Goal: Check status: Check status

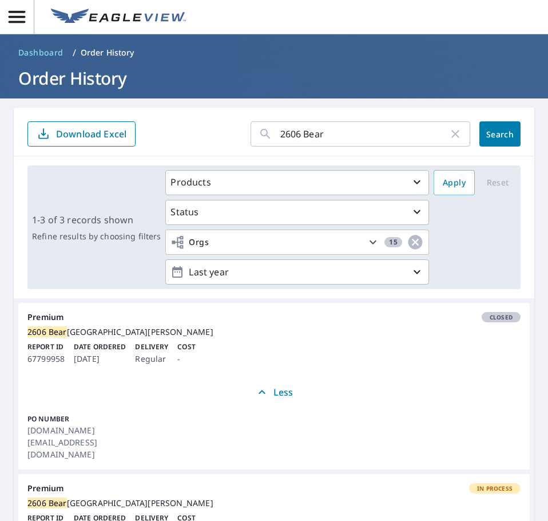
click at [315, 140] on input "2606 Bear" at bounding box center [364, 134] width 168 height 32
click at [315, 139] on input "2606 Bear" at bounding box center [364, 134] width 168 height 32
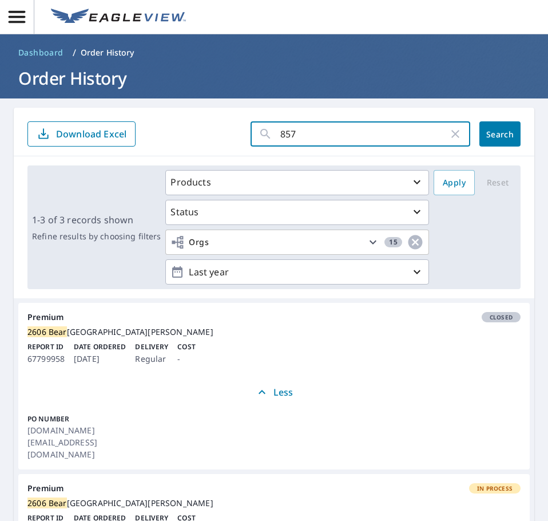
type input "8570"
click button "Search" at bounding box center [499, 133] width 41 height 25
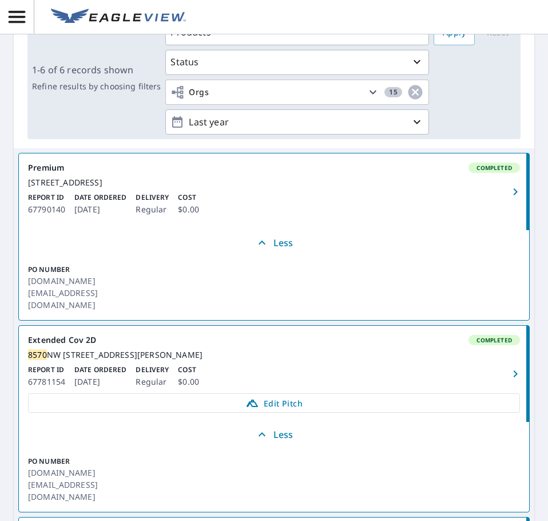
scroll to position [190, 0]
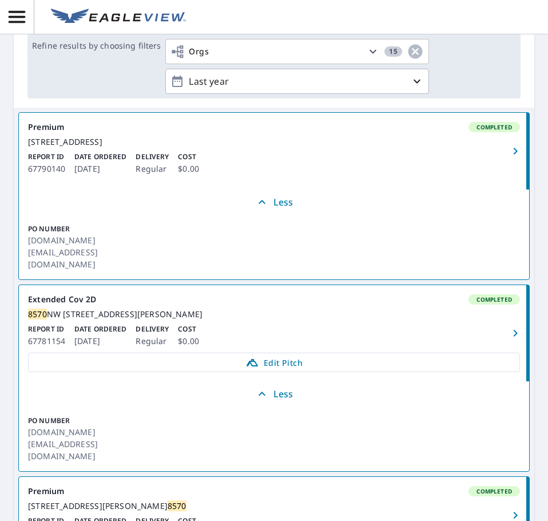
click at [233, 324] on div "Report ID 67781154 Date Ordered Oct 08, 2025 Delivery Regular Cost $0.00" at bounding box center [274, 336] width 492 height 24
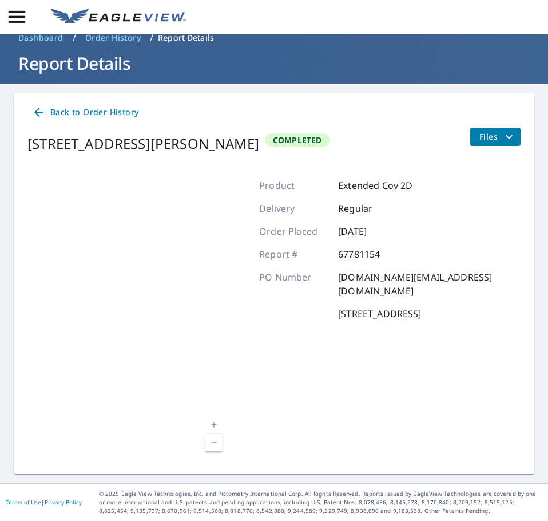
click at [486, 136] on span "Files" at bounding box center [497, 137] width 37 height 14
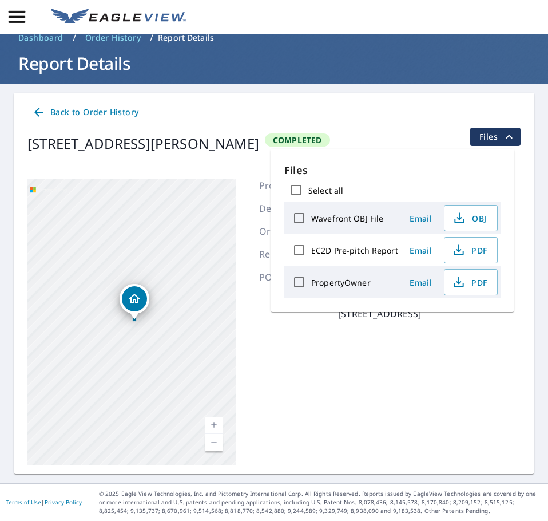
drag, startPoint x: 416, startPoint y: 321, endPoint x: 355, endPoint y: 250, distance: 94.5
click at [416, 321] on div "Product Extended Cov 2D Delivery Regular Order Placed Oct 08, 2025 Report # 677…" at bounding box center [389, 321] width 261 height 286
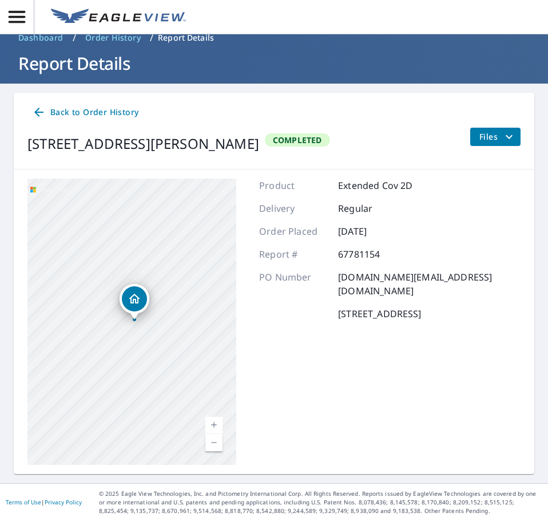
click at [132, 111] on span "Back to Order History" at bounding box center [85, 112] width 106 height 14
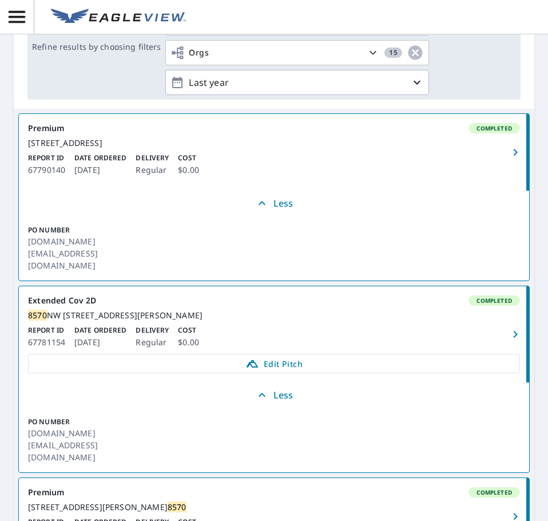
scroll to position [206, 0]
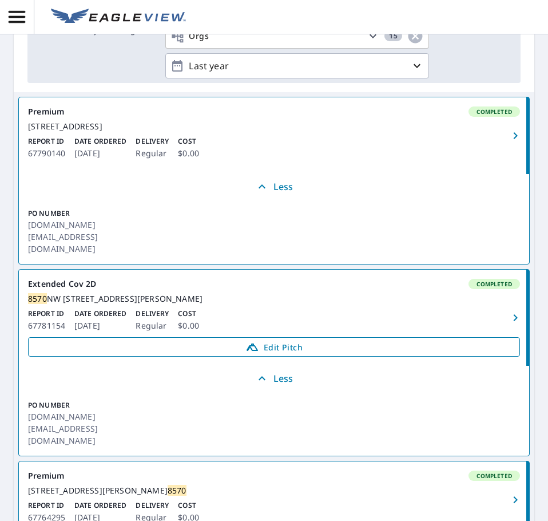
click at [214, 346] on span "Edit Pitch" at bounding box center [273, 347] width 477 height 14
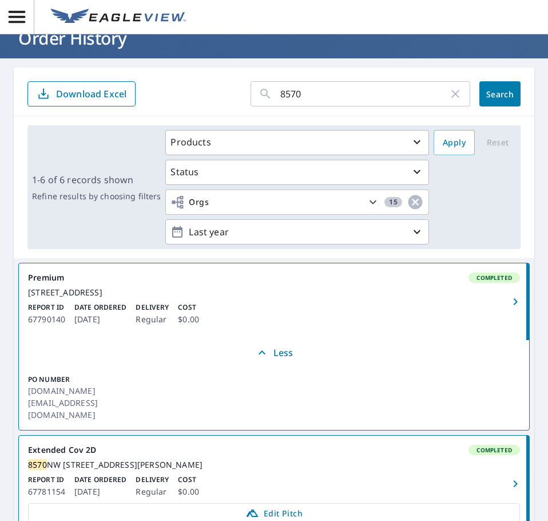
scroll to position [0, 0]
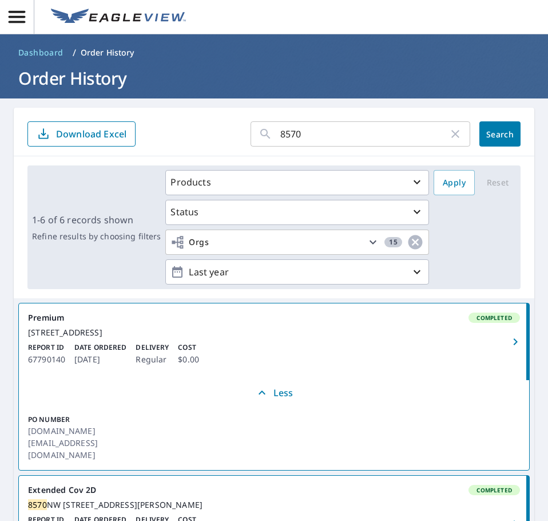
click at [307, 134] on input "8570" at bounding box center [364, 134] width 168 height 32
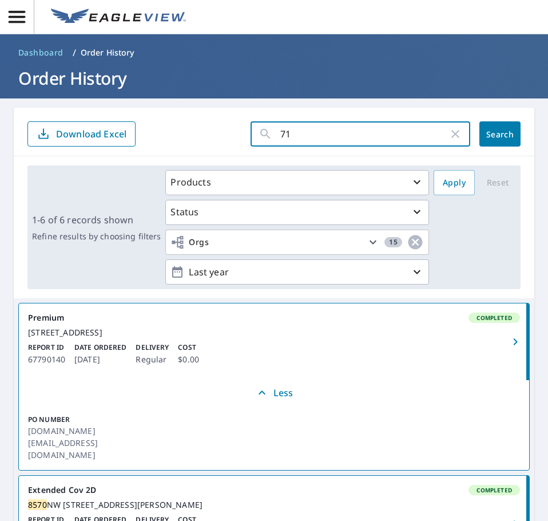
type input "715"
click button "Search" at bounding box center [499, 133] width 41 height 25
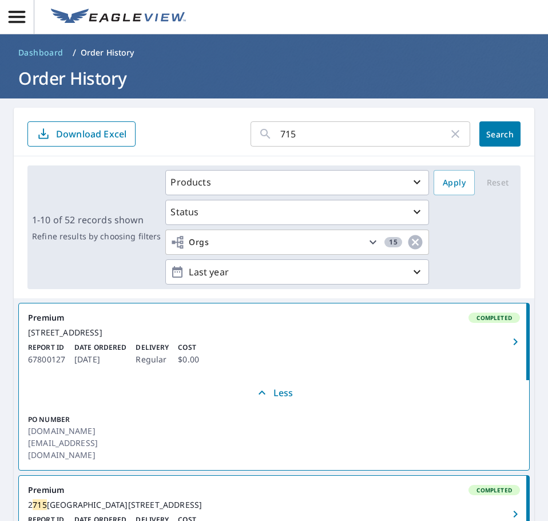
drag, startPoint x: 0, startPoint y: 162, endPoint x: 168, endPoint y: 124, distance: 172.1
click at [168, 124] on form "715 ​ Search Download Excel" at bounding box center [273, 133] width 493 height 25
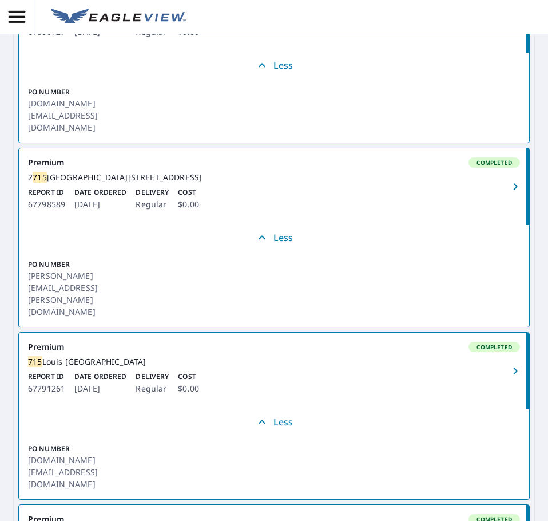
scroll to position [286, 0]
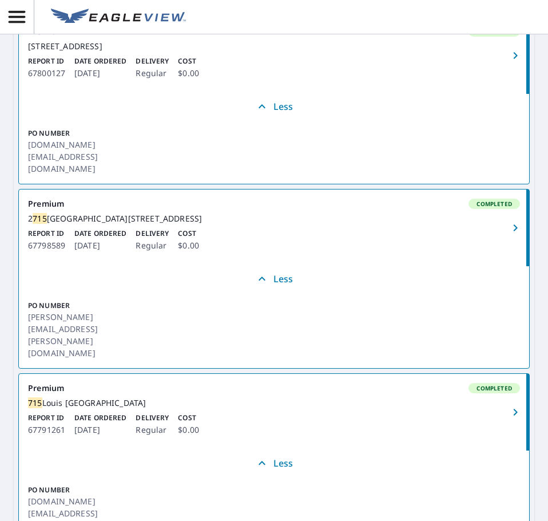
click at [273, 398] on div "715 Louis St miamisburg, OH 45432" at bounding box center [274, 403] width 492 height 10
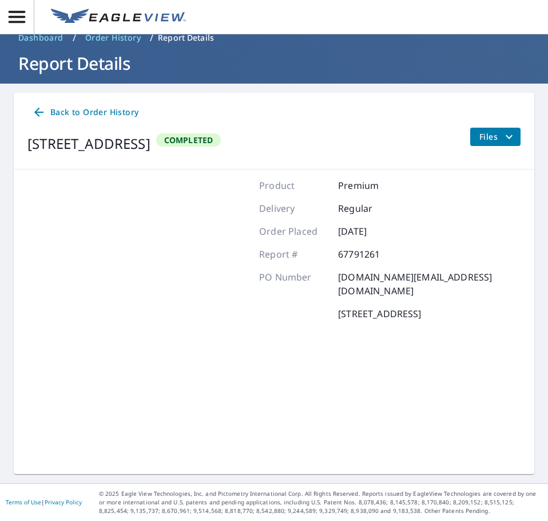
scroll to position [15, 0]
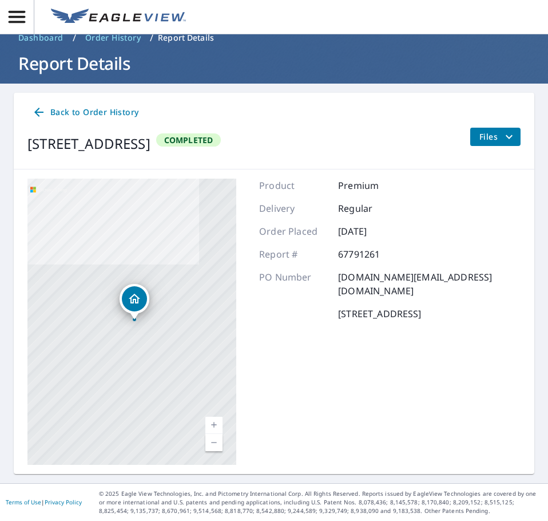
click at [98, 110] on span "Back to Order History" at bounding box center [85, 112] width 106 height 14
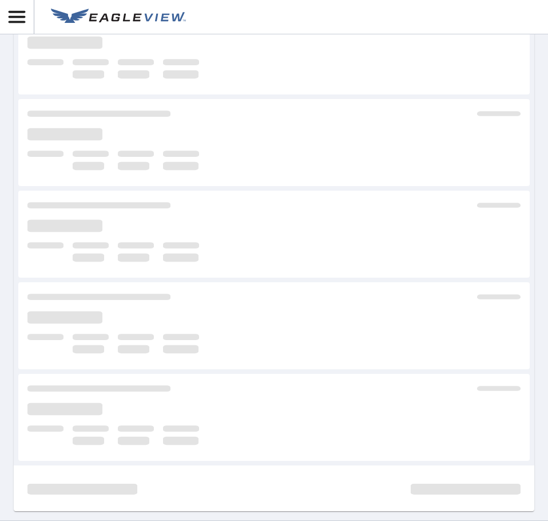
scroll to position [205, 0]
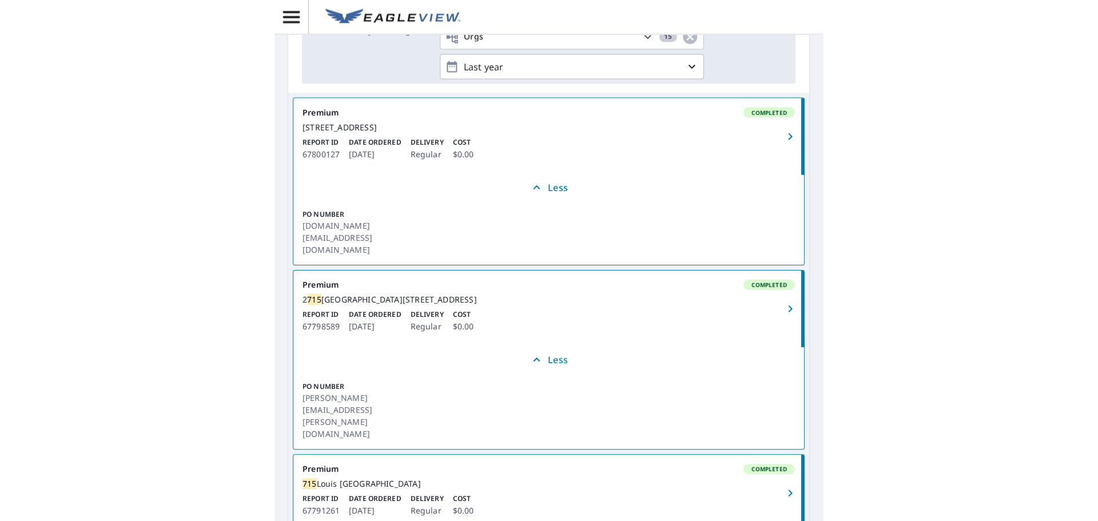
scroll to position [304, 0]
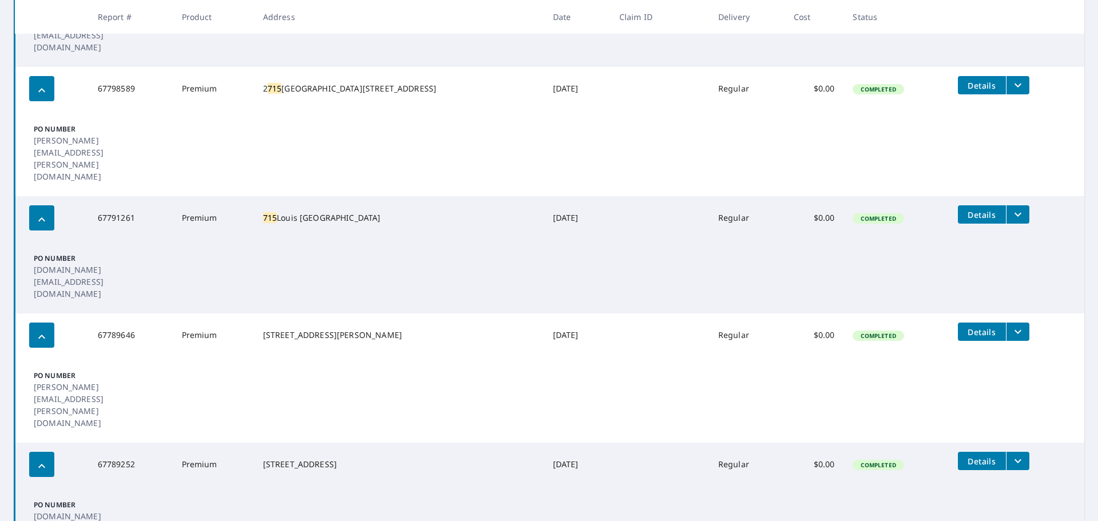
click at [547, 208] on icon "filesDropdownBtn-67791261" at bounding box center [1018, 215] width 14 height 14
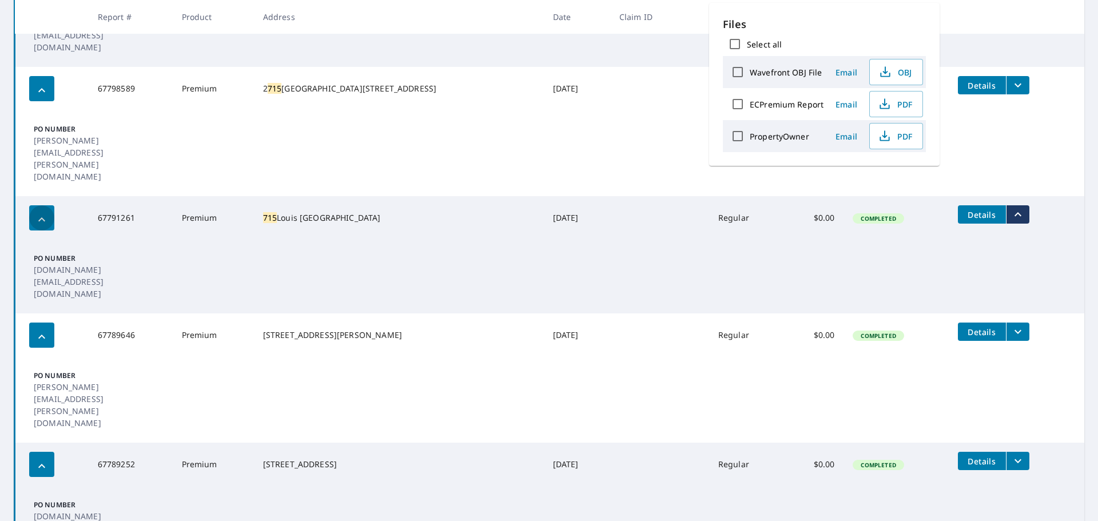
click at [42, 213] on icon "button" at bounding box center [42, 220] width 14 height 14
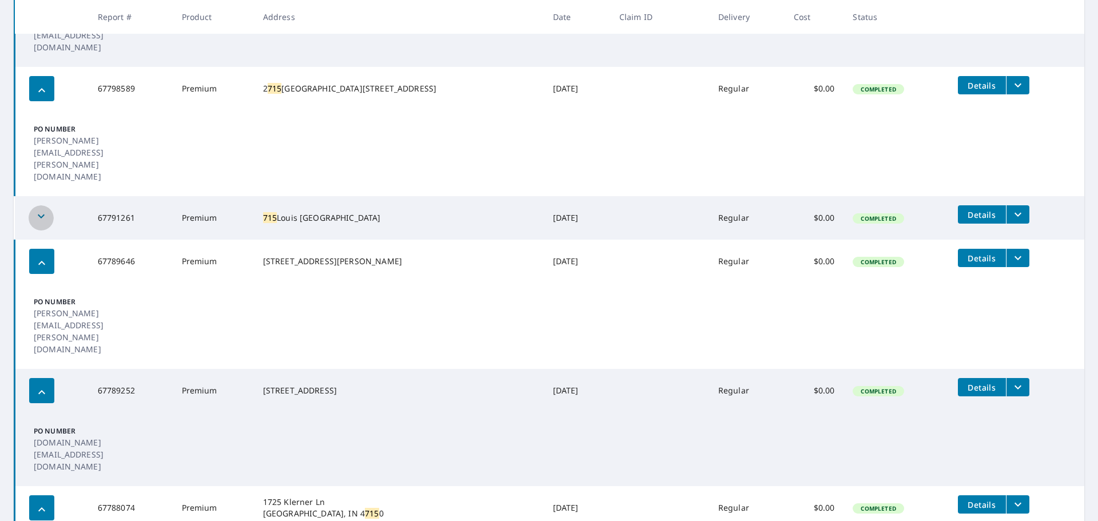
click at [42, 209] on icon "button" at bounding box center [41, 216] width 14 height 14
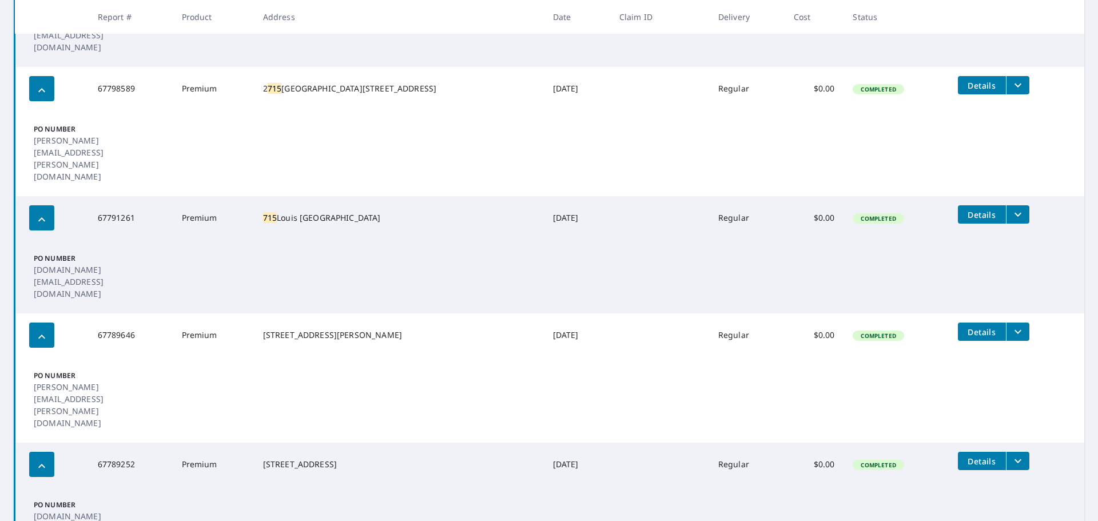
click at [547, 209] on span "Details" at bounding box center [982, 214] width 34 height 11
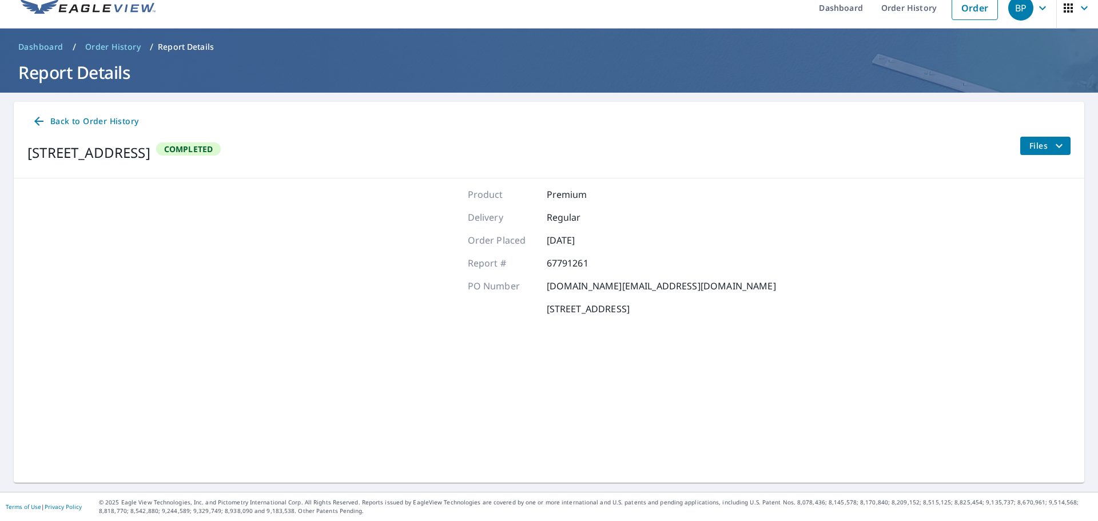
scroll to position [13, 0]
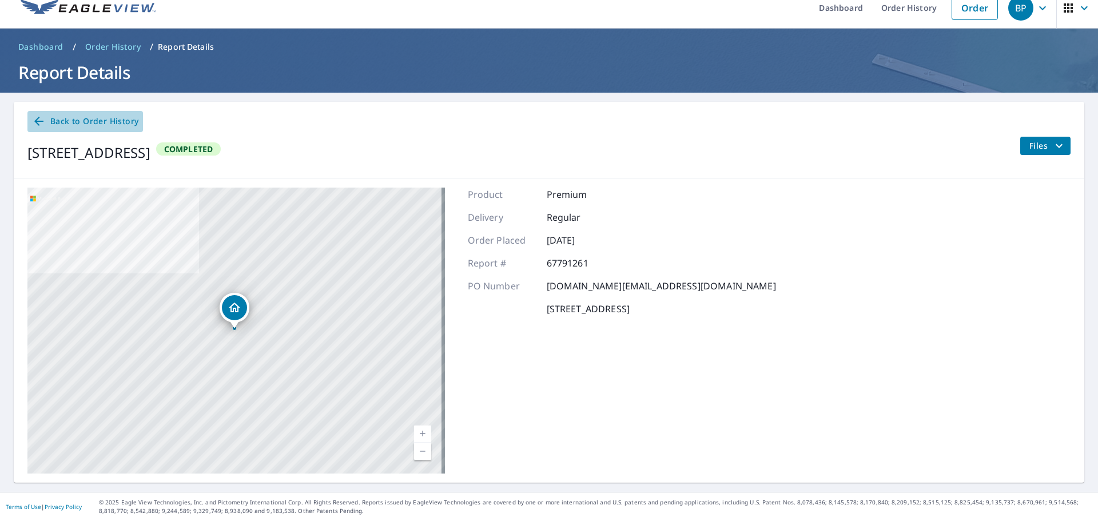
click at [110, 128] on span "Back to Order History" at bounding box center [85, 121] width 106 height 14
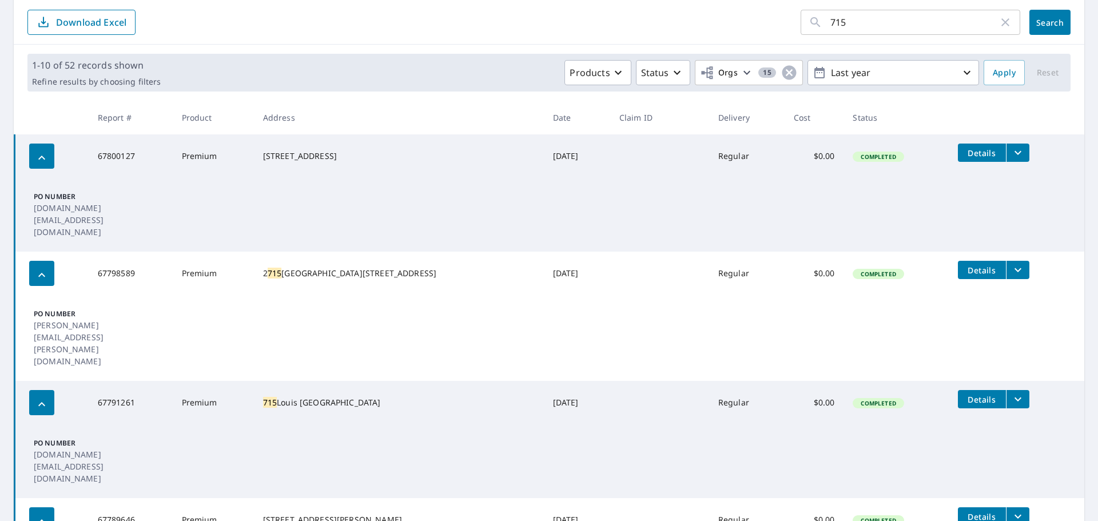
scroll to position [204, 0]
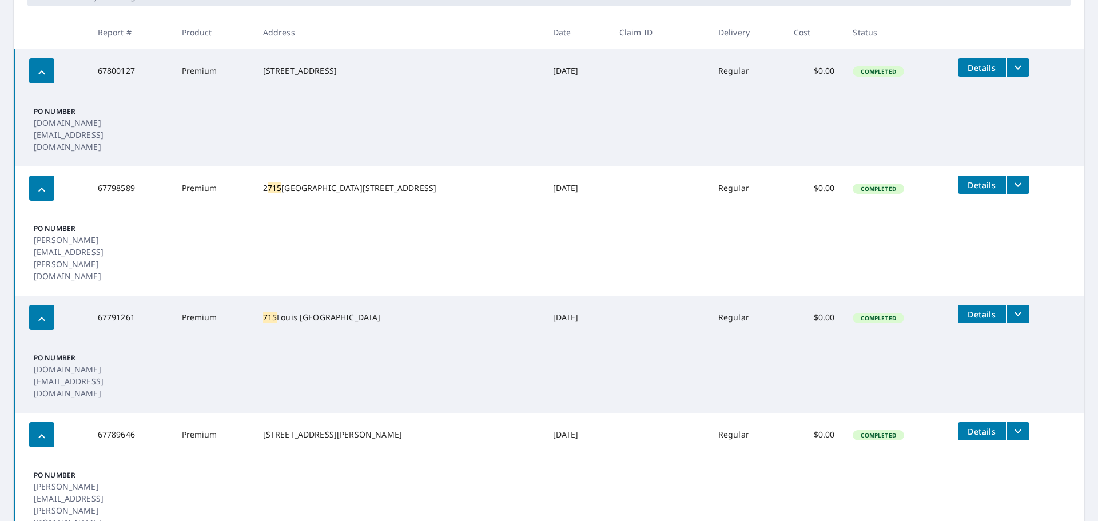
click at [547, 307] on icon "filesDropdownBtn-67791261" at bounding box center [1018, 314] width 14 height 14
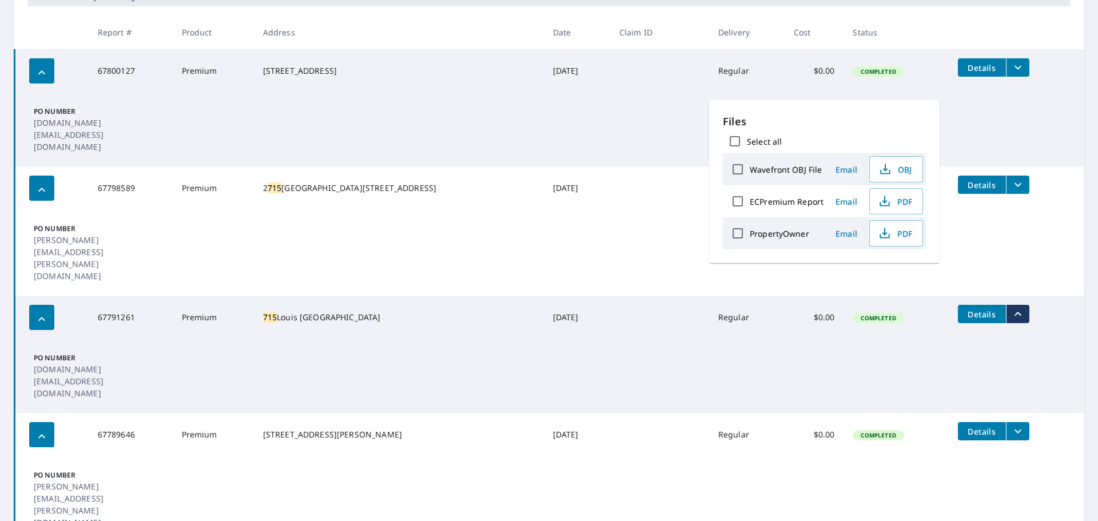
click at [544, 296] on td "[DATE]" at bounding box center [577, 317] width 66 height 43
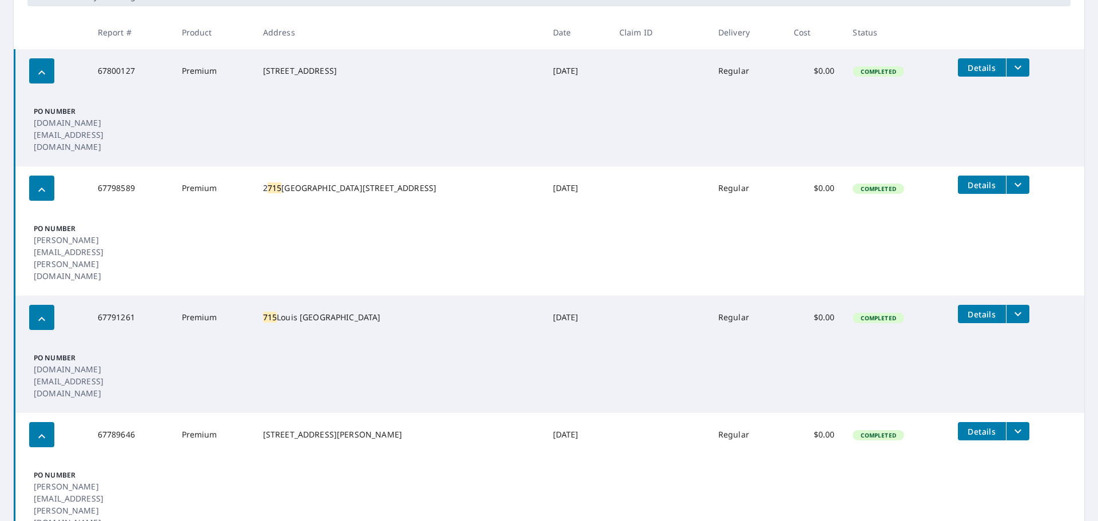
scroll to position [0, 0]
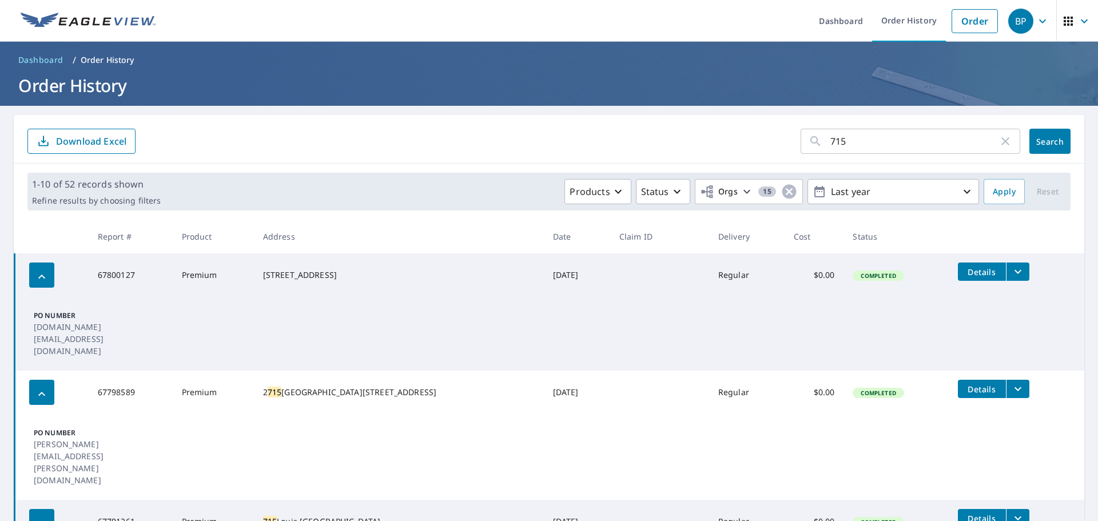
click at [547, 148] on div "715 ​" at bounding box center [911, 141] width 220 height 25
click at [547, 143] on input "715" at bounding box center [915, 141] width 168 height 32
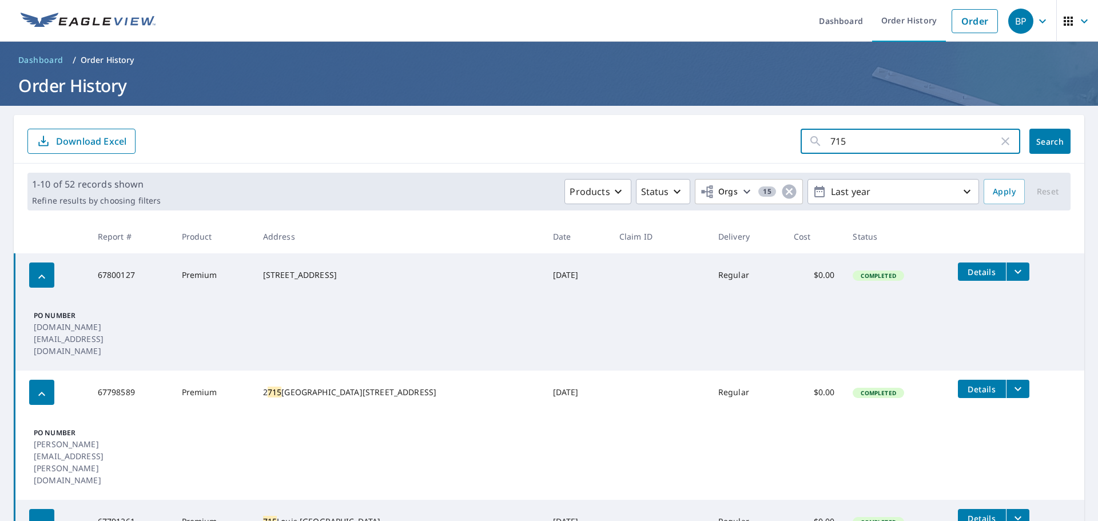
click at [547, 143] on input "715" at bounding box center [915, 141] width 168 height 32
type input "506"
click button "Search" at bounding box center [1050, 141] width 41 height 25
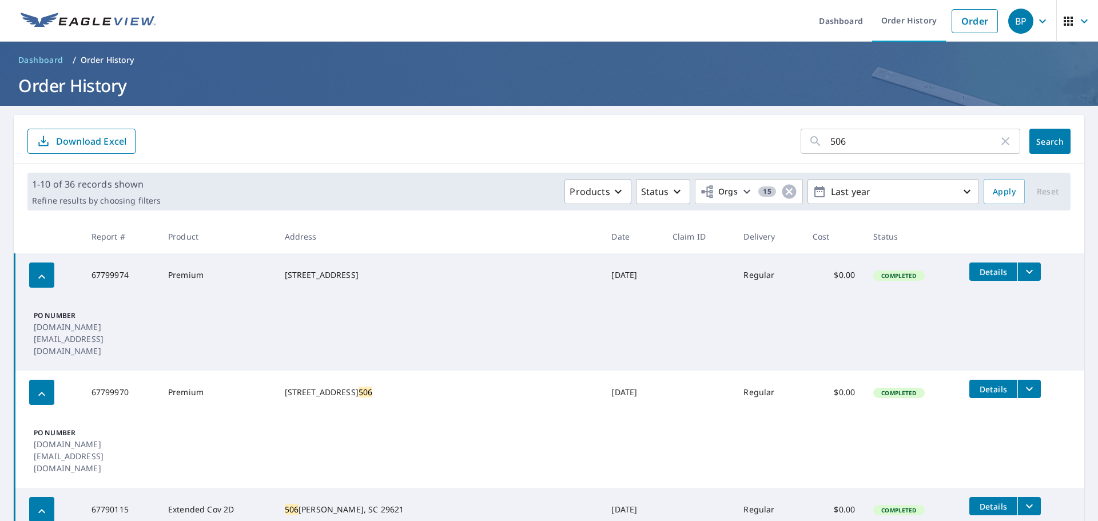
click at [547, 497] on button "filesDropdownBtn-67790115" at bounding box center [1029, 506] width 23 height 18
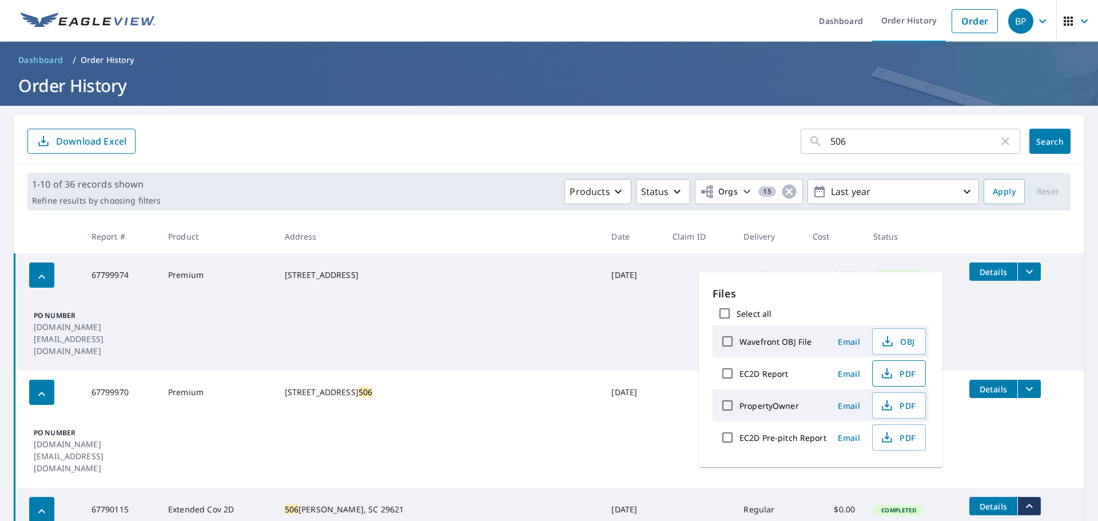
click at [547, 376] on icon "button" at bounding box center [887, 374] width 14 height 14
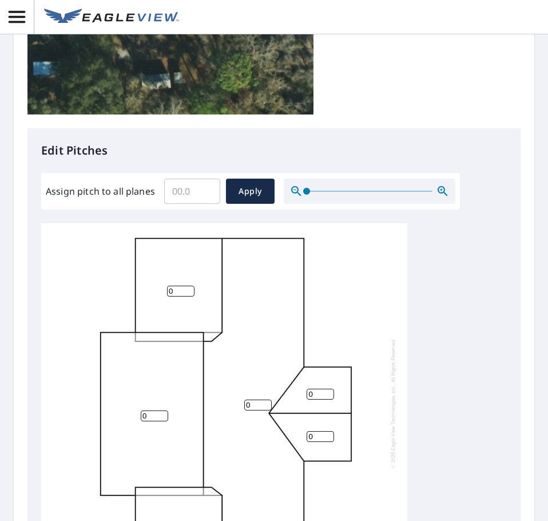
scroll to position [382, 0]
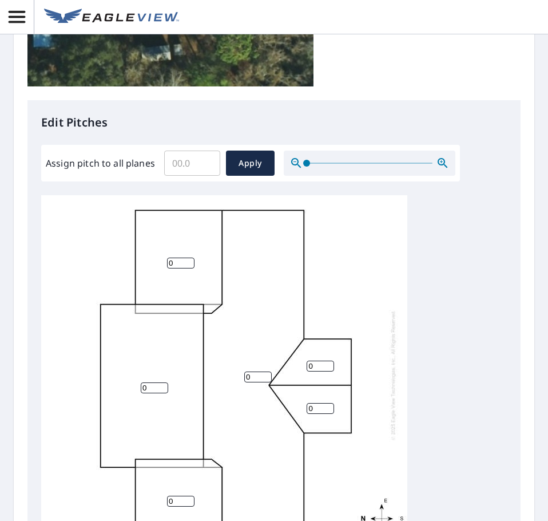
click at [176, 166] on input "Assign pitch to all planes" at bounding box center [192, 163] width 56 height 32
type input "4"
click at [252, 116] on p "Edit Pitches" at bounding box center [274, 122] width 466 height 17
click at [244, 160] on span "Apply" at bounding box center [250, 163] width 30 height 14
type input "4"
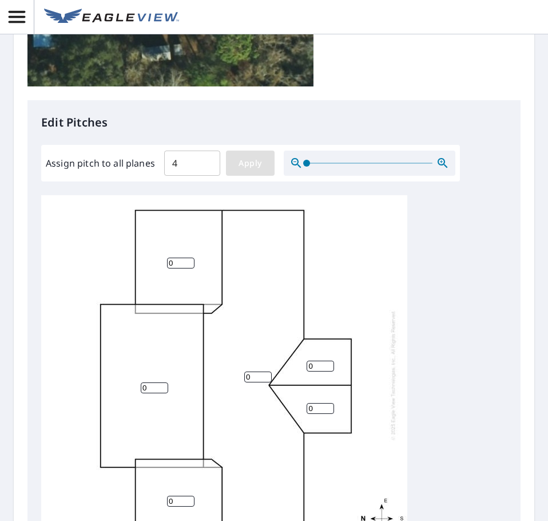
type input "4"
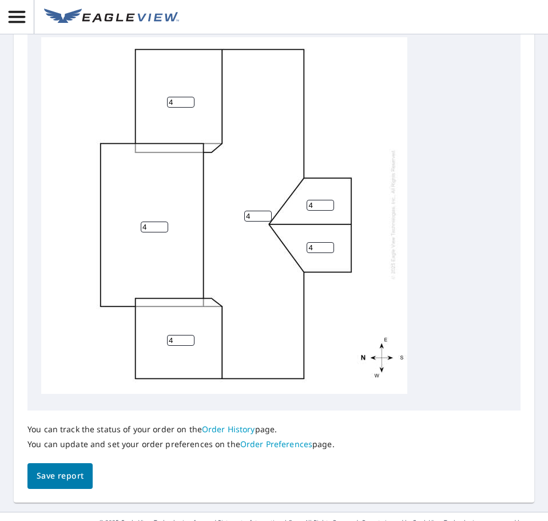
scroll to position [568, 0]
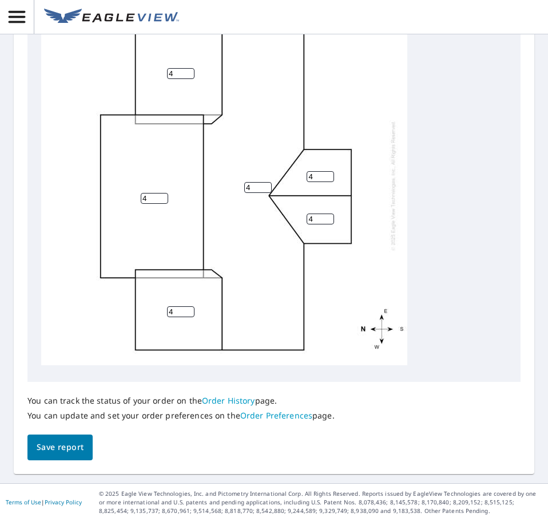
click at [69, 446] on span "Save report" at bounding box center [60, 447] width 47 height 14
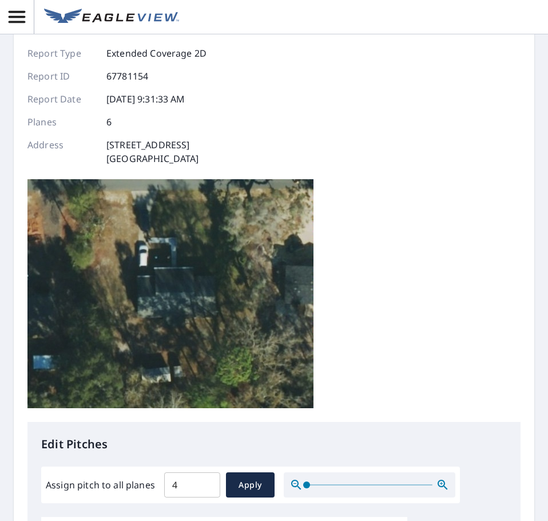
scroll to position [0, 0]
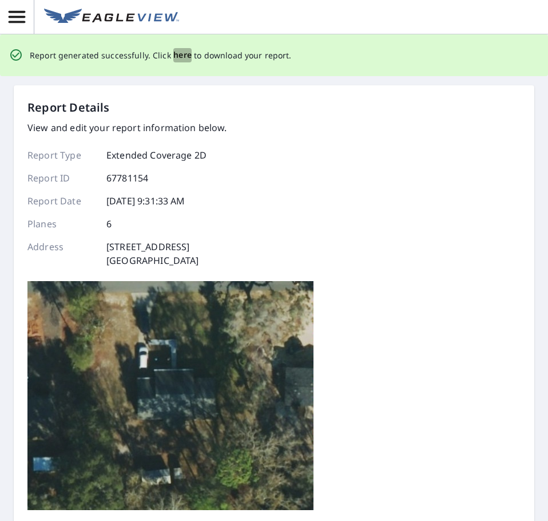
click at [180, 55] on span "here" at bounding box center [182, 55] width 19 height 14
